Goal: Information Seeking & Learning: Learn about a topic

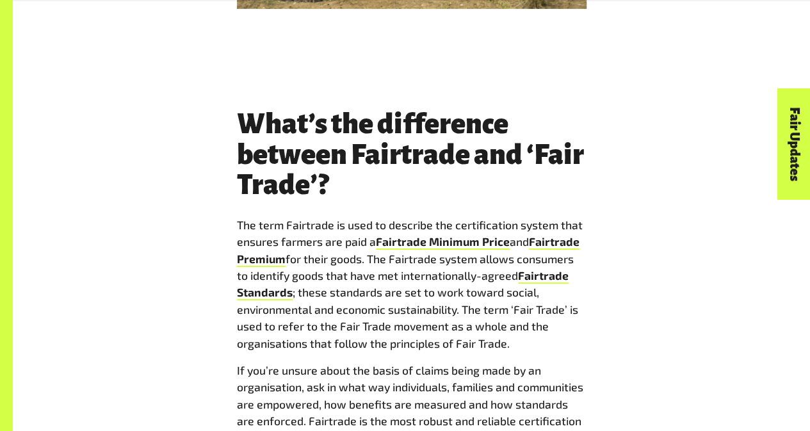
scroll to position [2111, 0]
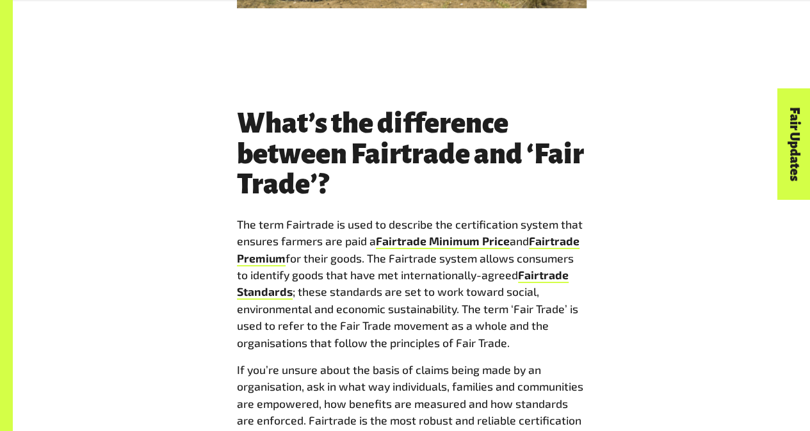
click at [259, 234] on link "Fairtrade Premium" at bounding box center [408, 250] width 342 height 32
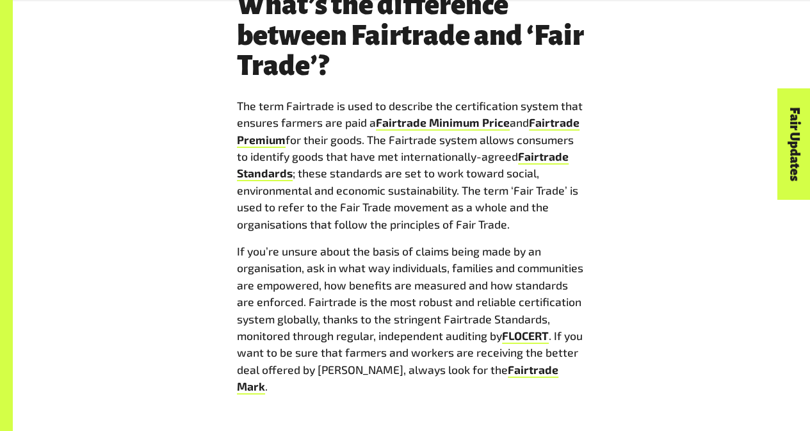
scroll to position [2230, 0]
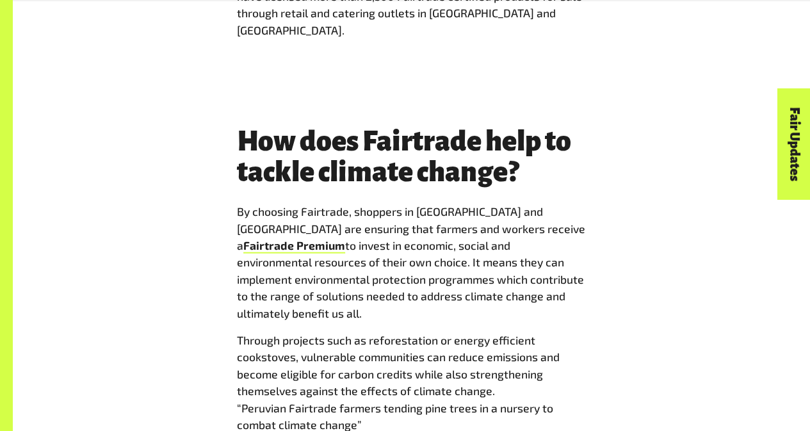
scroll to position [1432, 0]
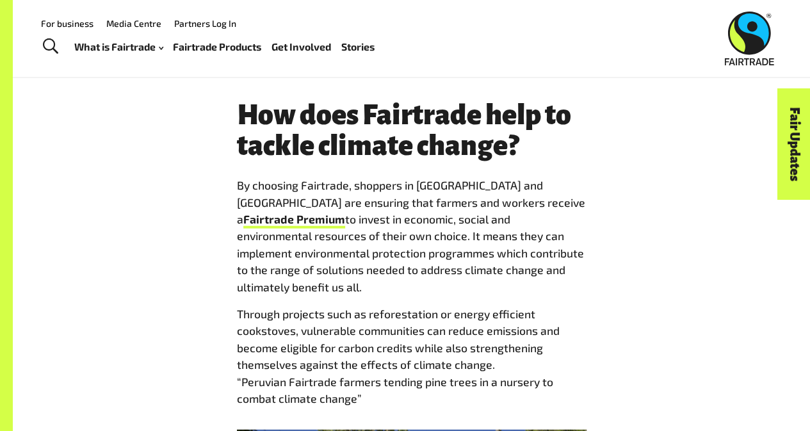
click at [345, 212] on link "Fairtrade Premium" at bounding box center [294, 220] width 102 height 17
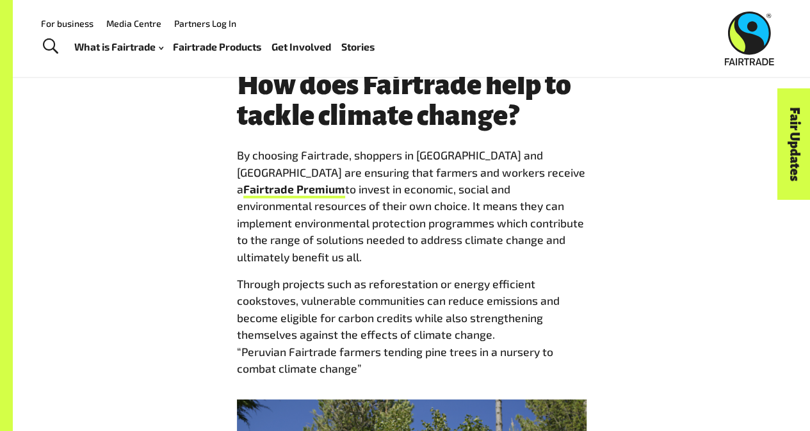
scroll to position [1461, 0]
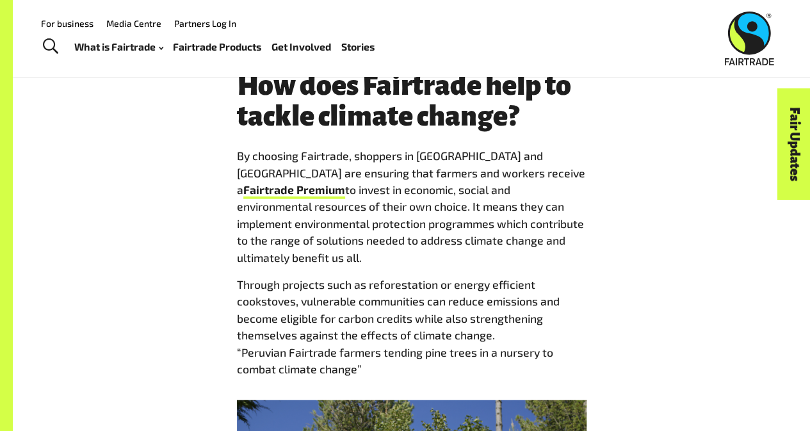
click at [345, 182] on link "Fairtrade Premium" at bounding box center [294, 190] width 102 height 17
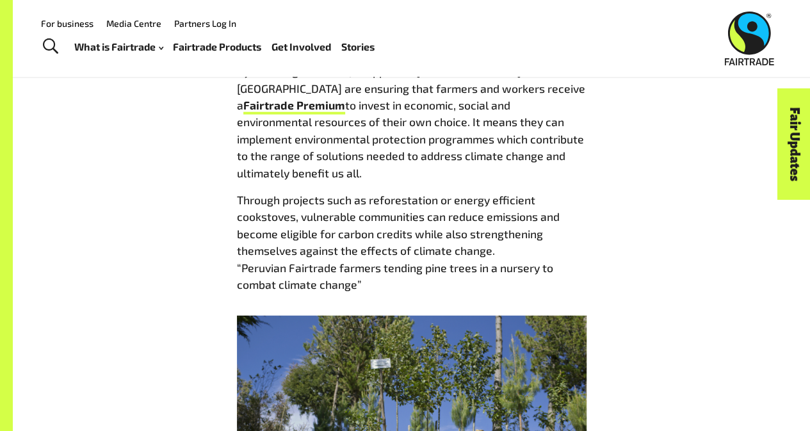
scroll to position [1525, 0]
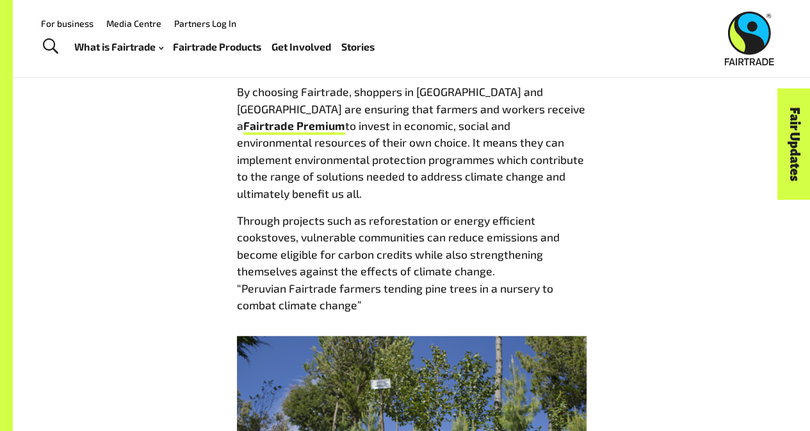
click at [345, 118] on link "Fairtrade Premium" at bounding box center [294, 126] width 102 height 17
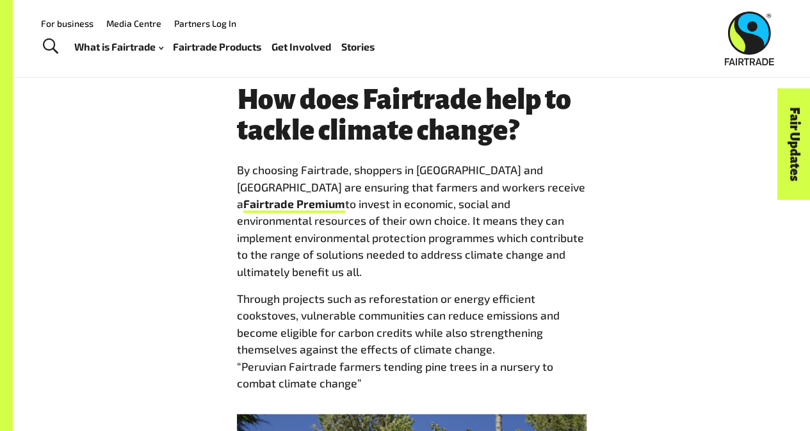
scroll to position [1448, 0]
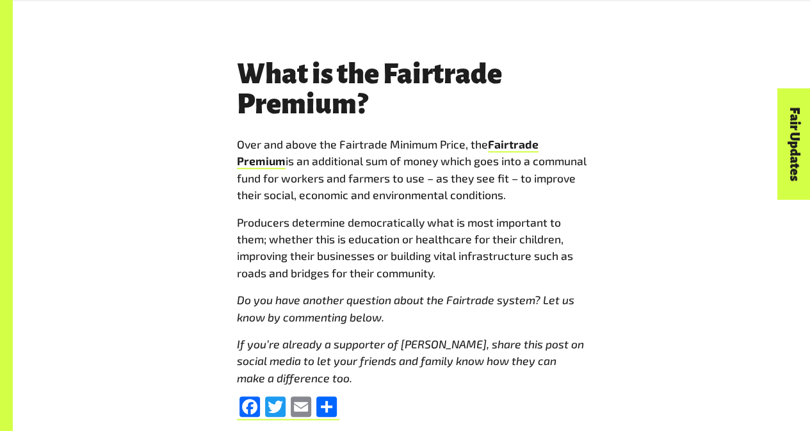
scroll to position [5124, 0]
